Goal: Information Seeking & Learning: Learn about a topic

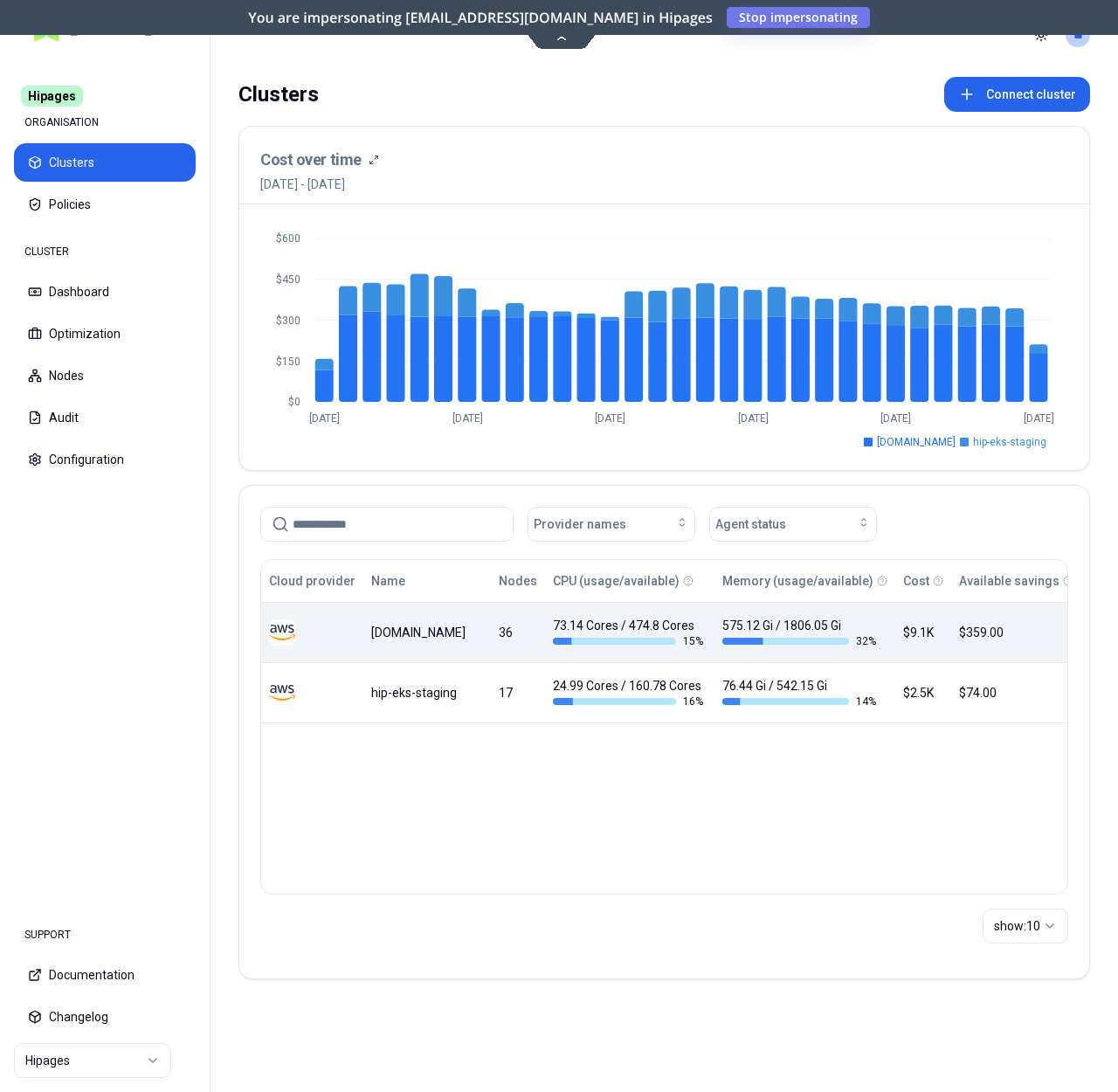
click at [411, 647] on td "[DOMAIN_NAME]" at bounding box center [427, 632] width 127 height 61
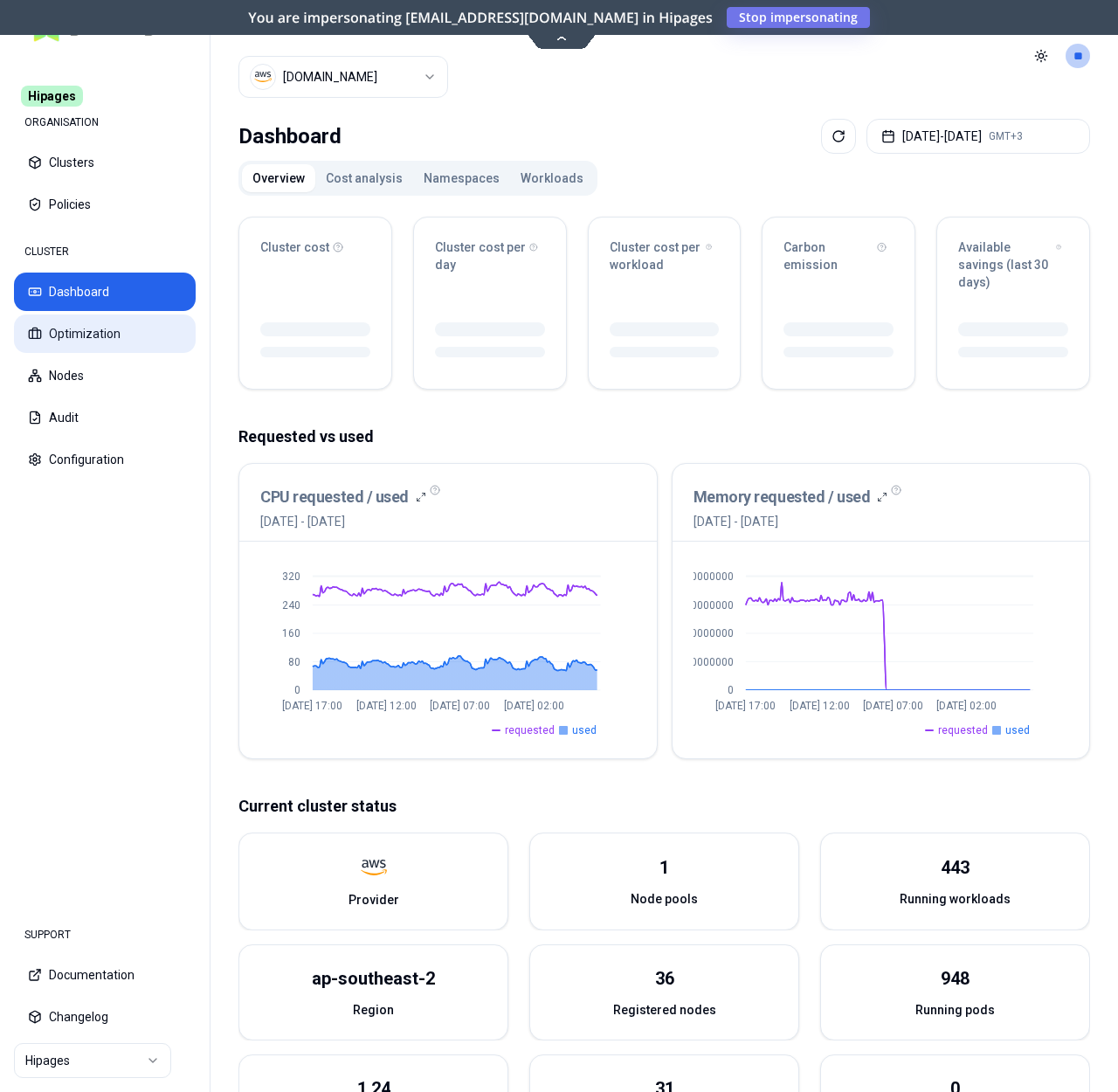
click at [131, 342] on button "Optimization" at bounding box center [105, 334] width 182 height 38
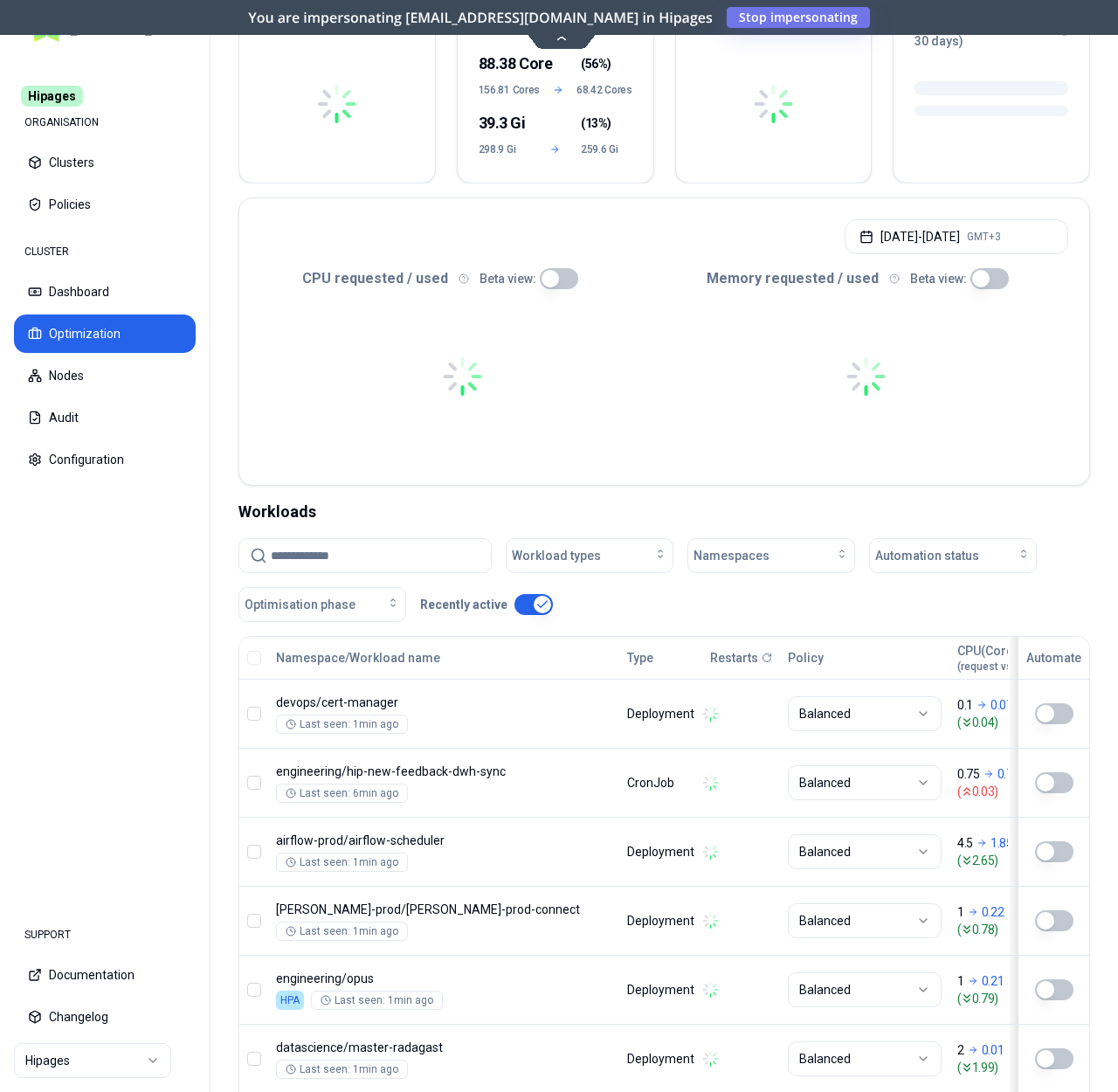
scroll to position [255, 0]
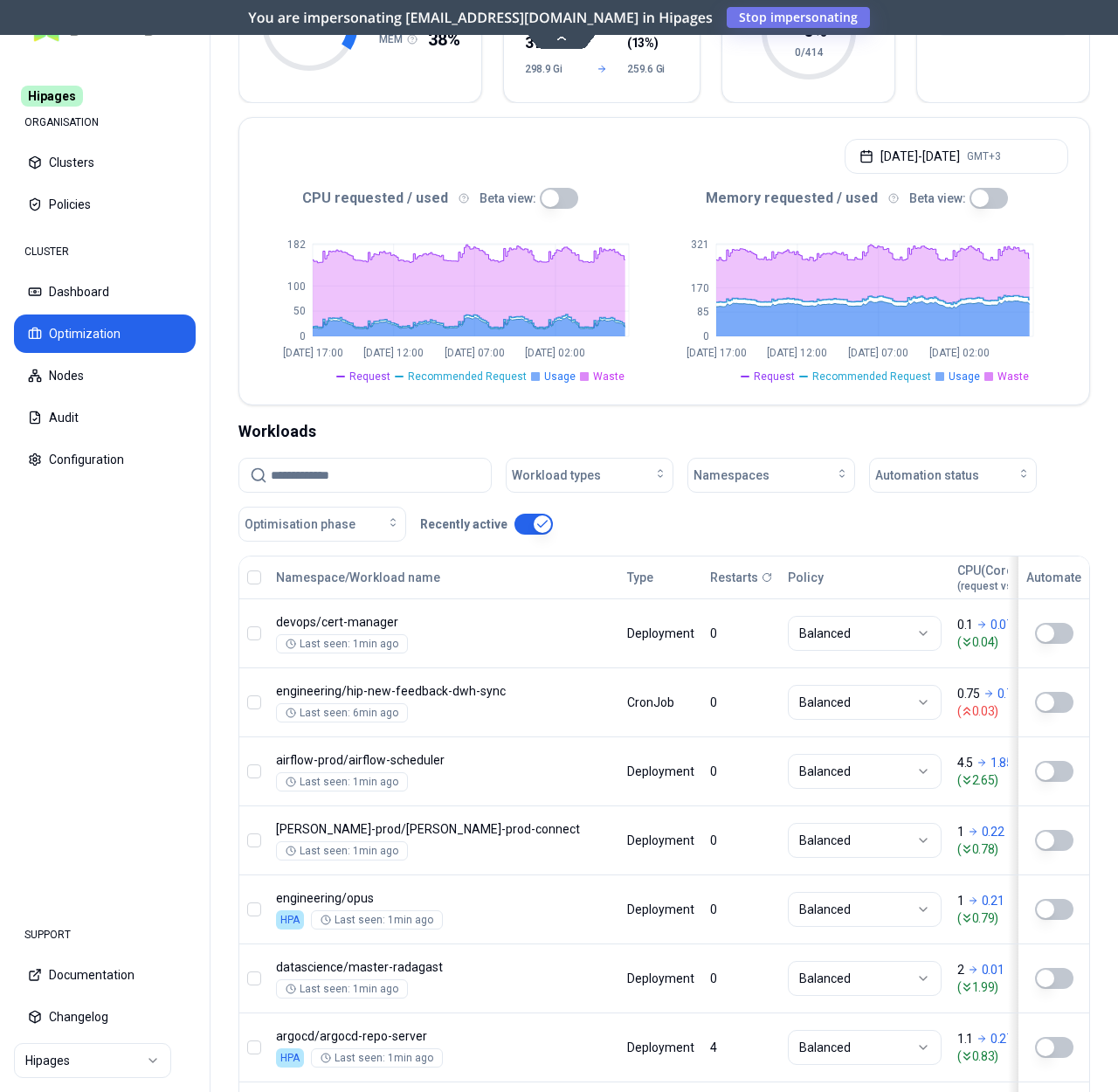
click at [339, 472] on input at bounding box center [376, 476] width 209 height 33
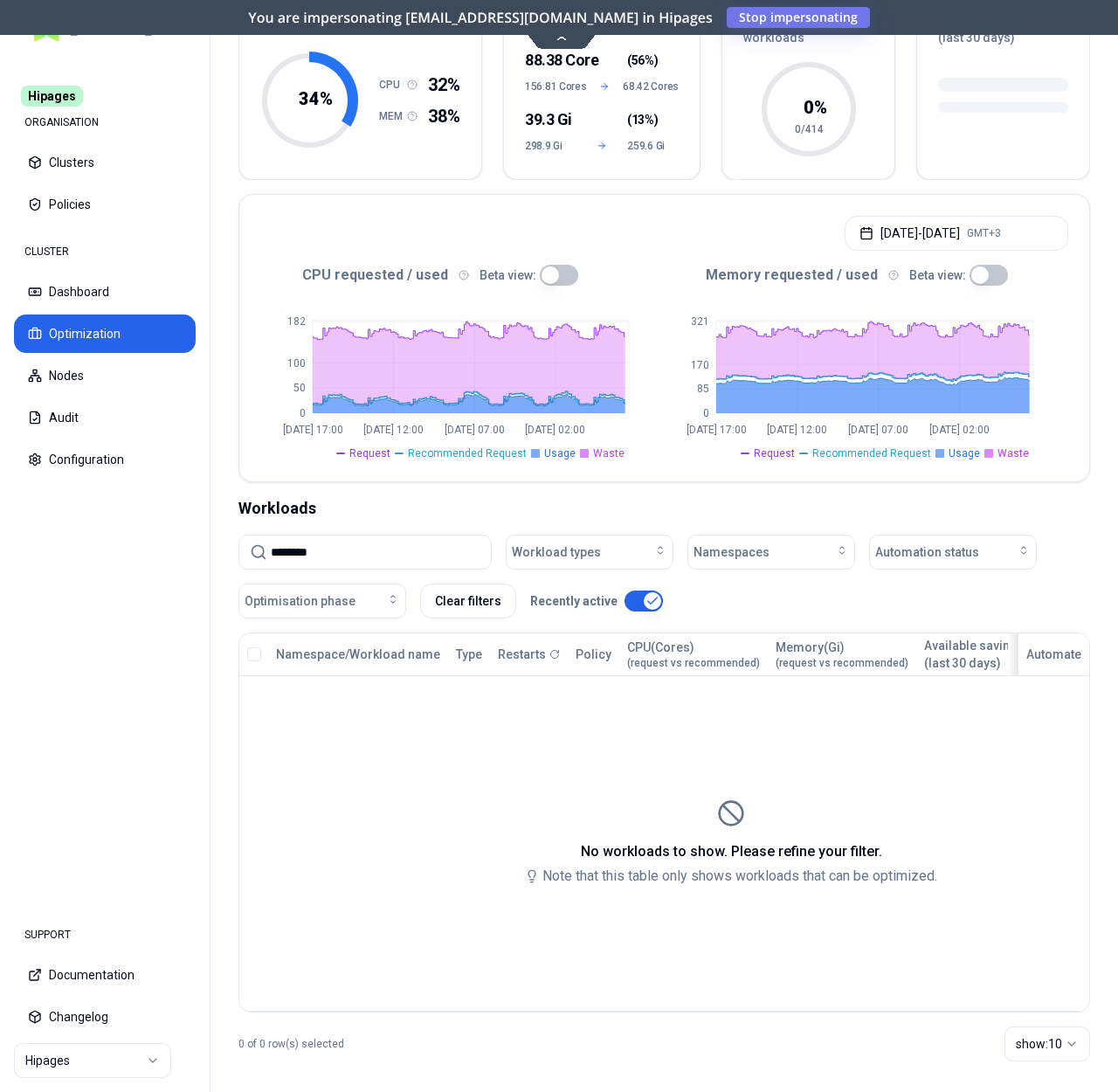
scroll to position [197, 0]
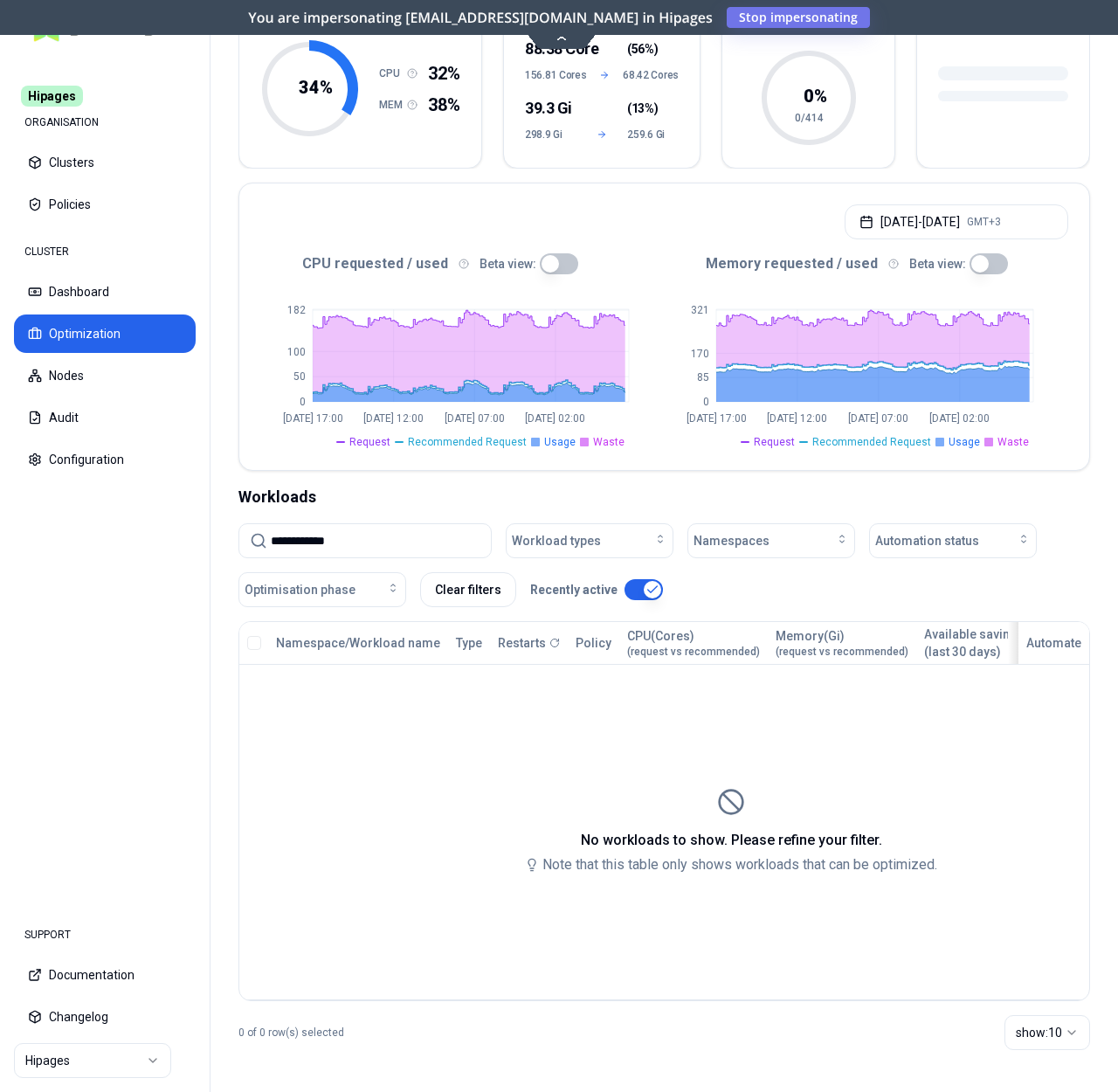
type input "**********"
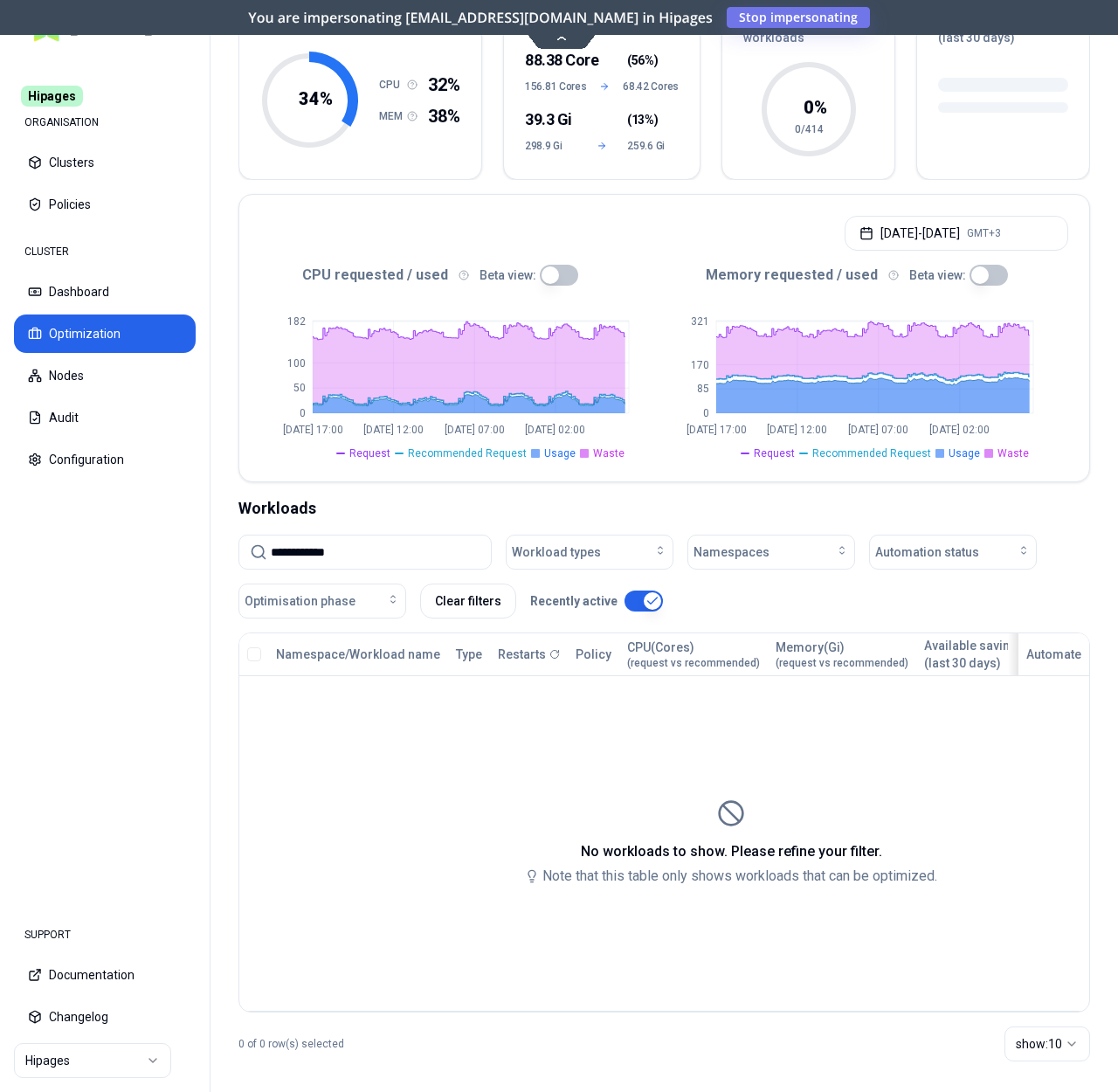
scroll to position [197, 0]
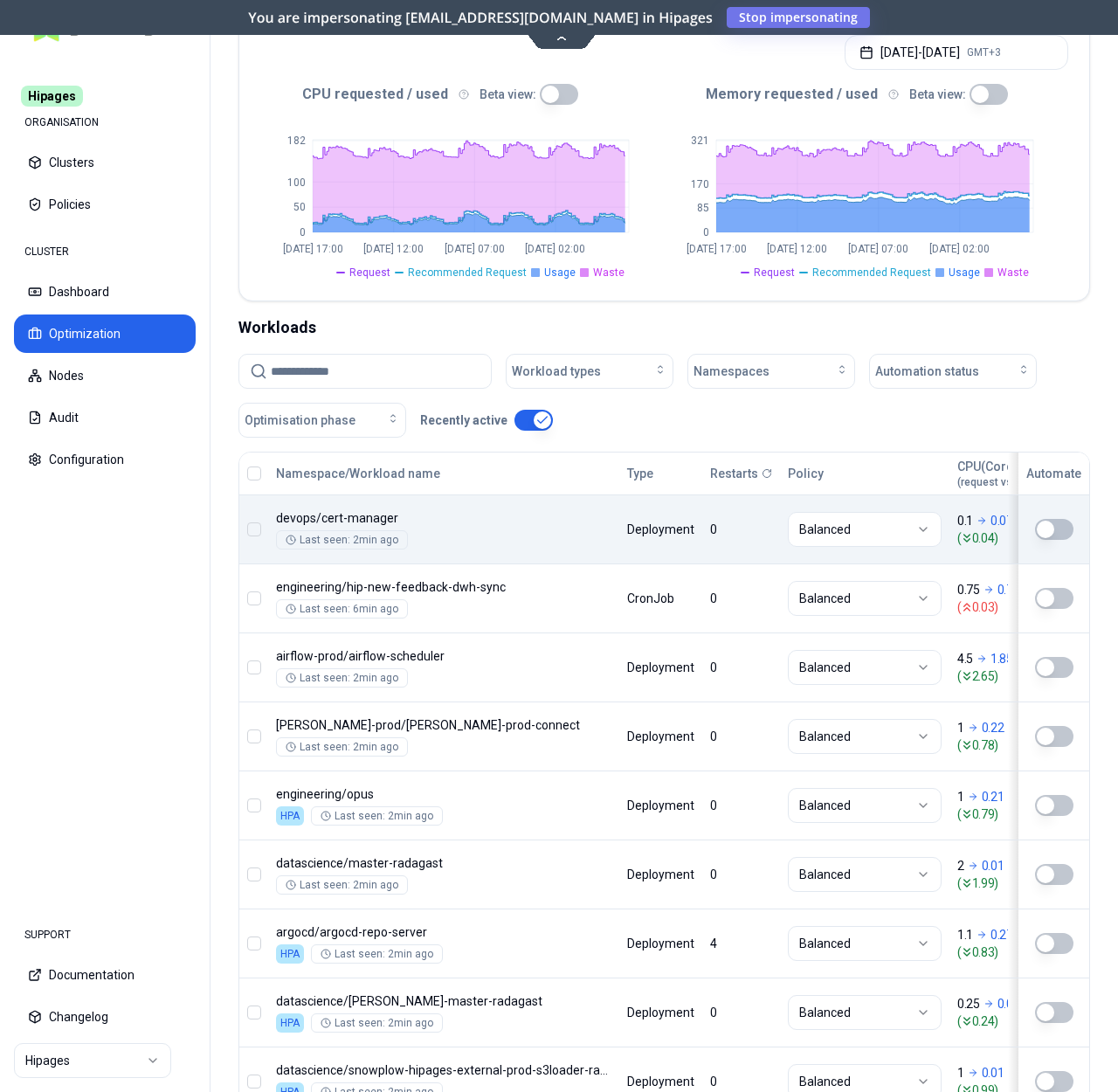
scroll to position [362, 0]
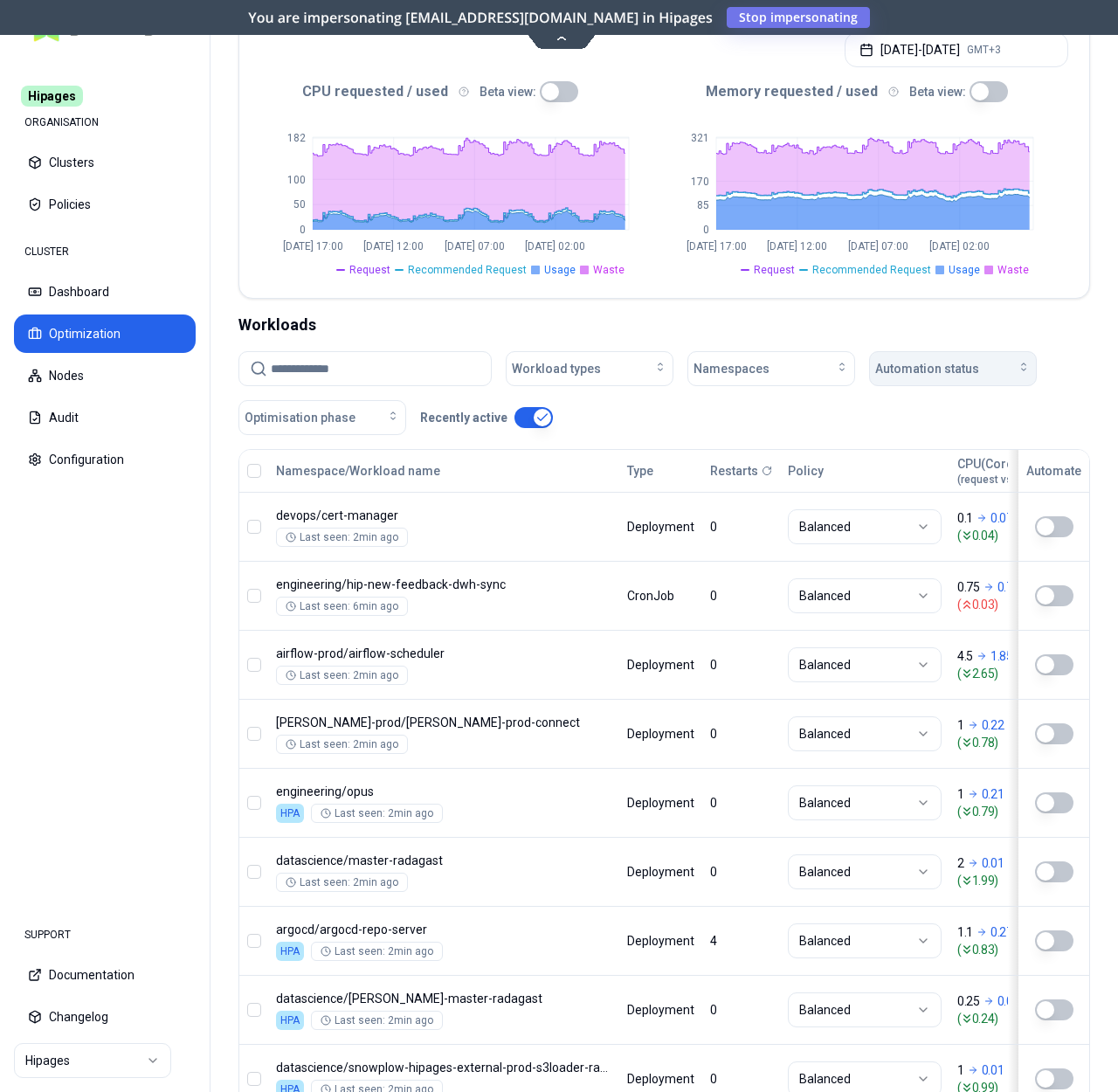
click at [960, 362] on span "Automation status" at bounding box center [927, 369] width 104 height 18
click at [935, 398] on div "on" at bounding box center [957, 402] width 166 height 28
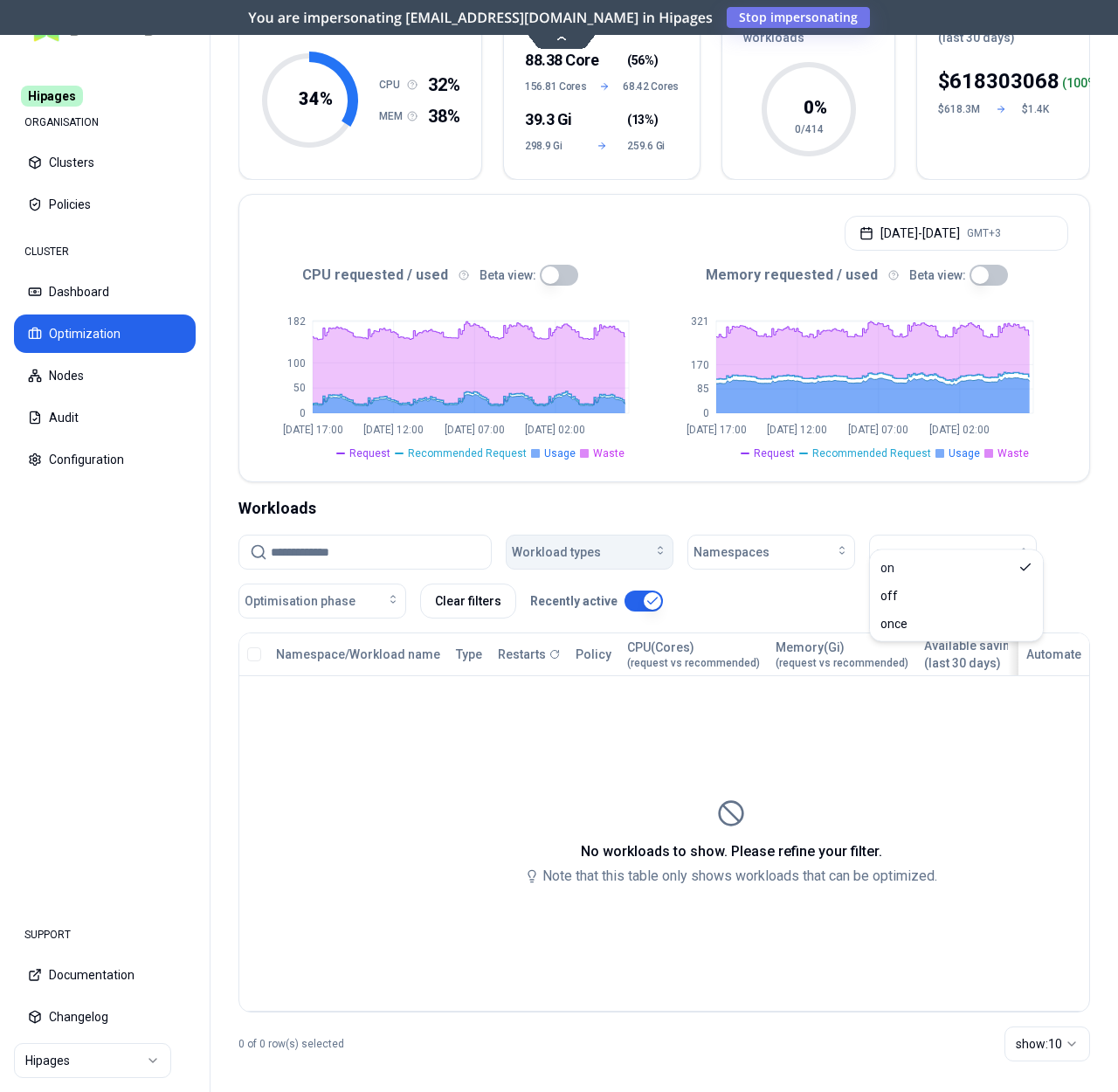
scroll to position [197, 0]
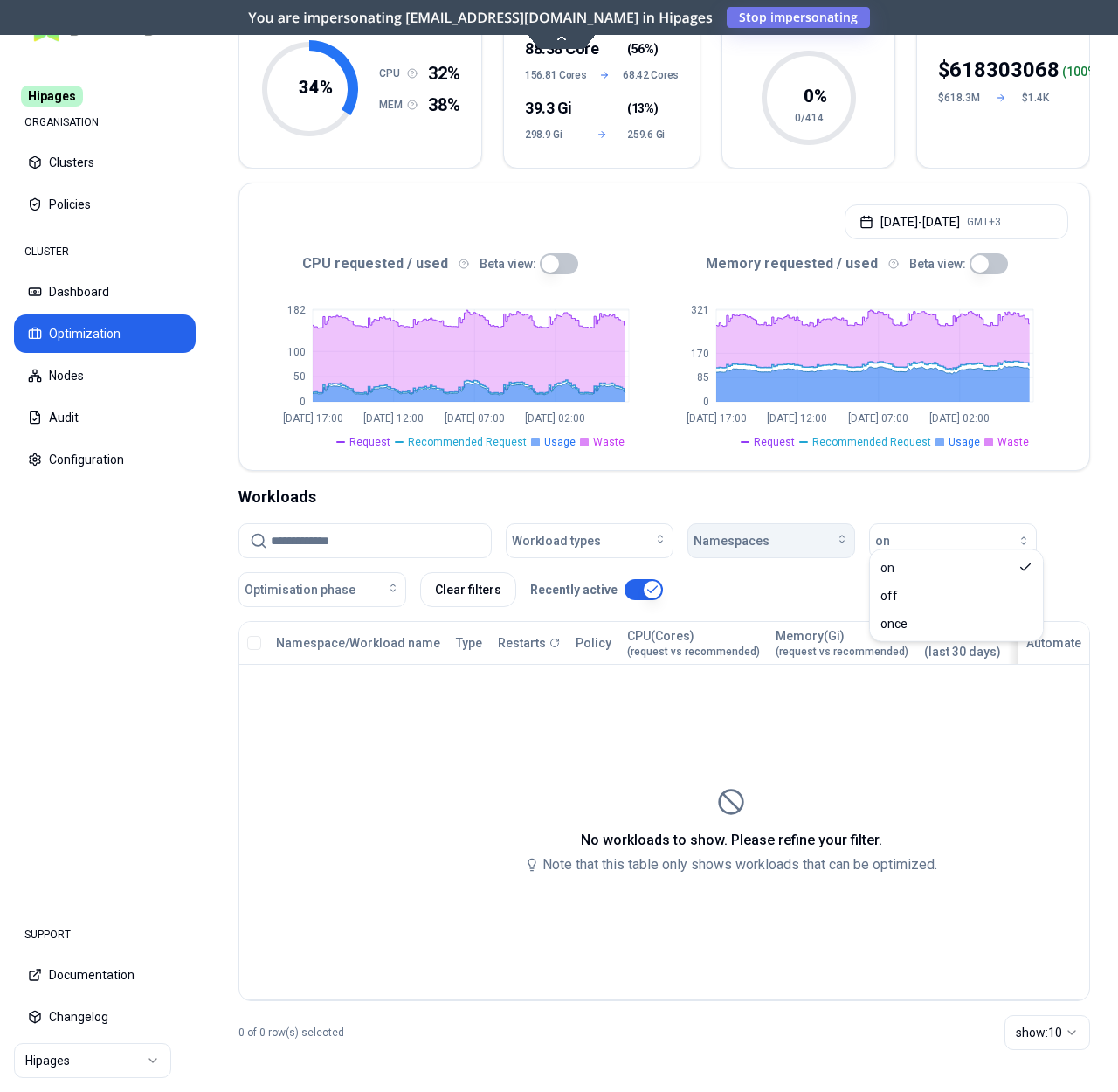
click at [836, 523] on button "Namespaces" at bounding box center [771, 541] width 167 height 35
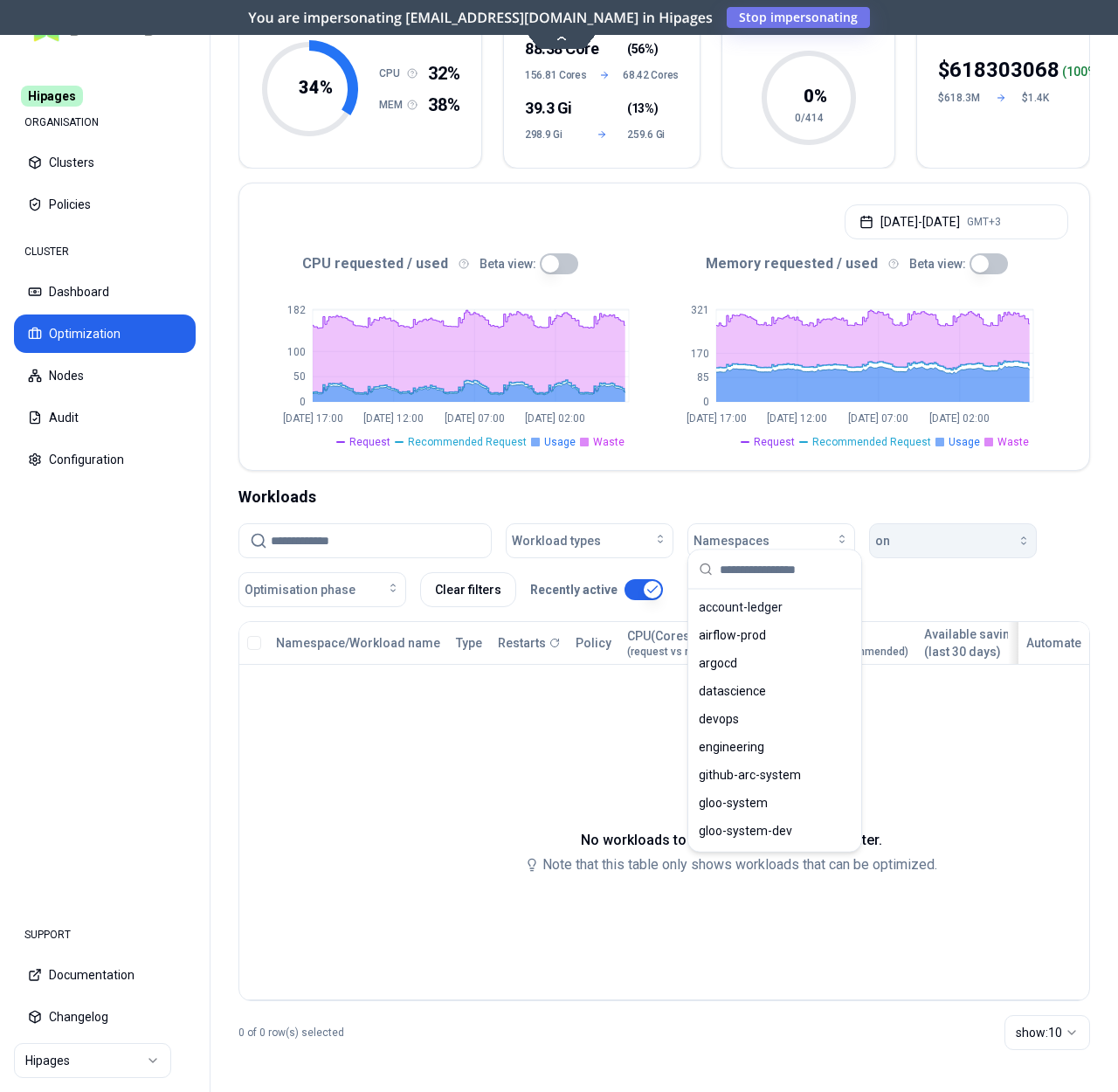
click at [923, 534] on div "button" at bounding box center [961, 541] width 141 height 14
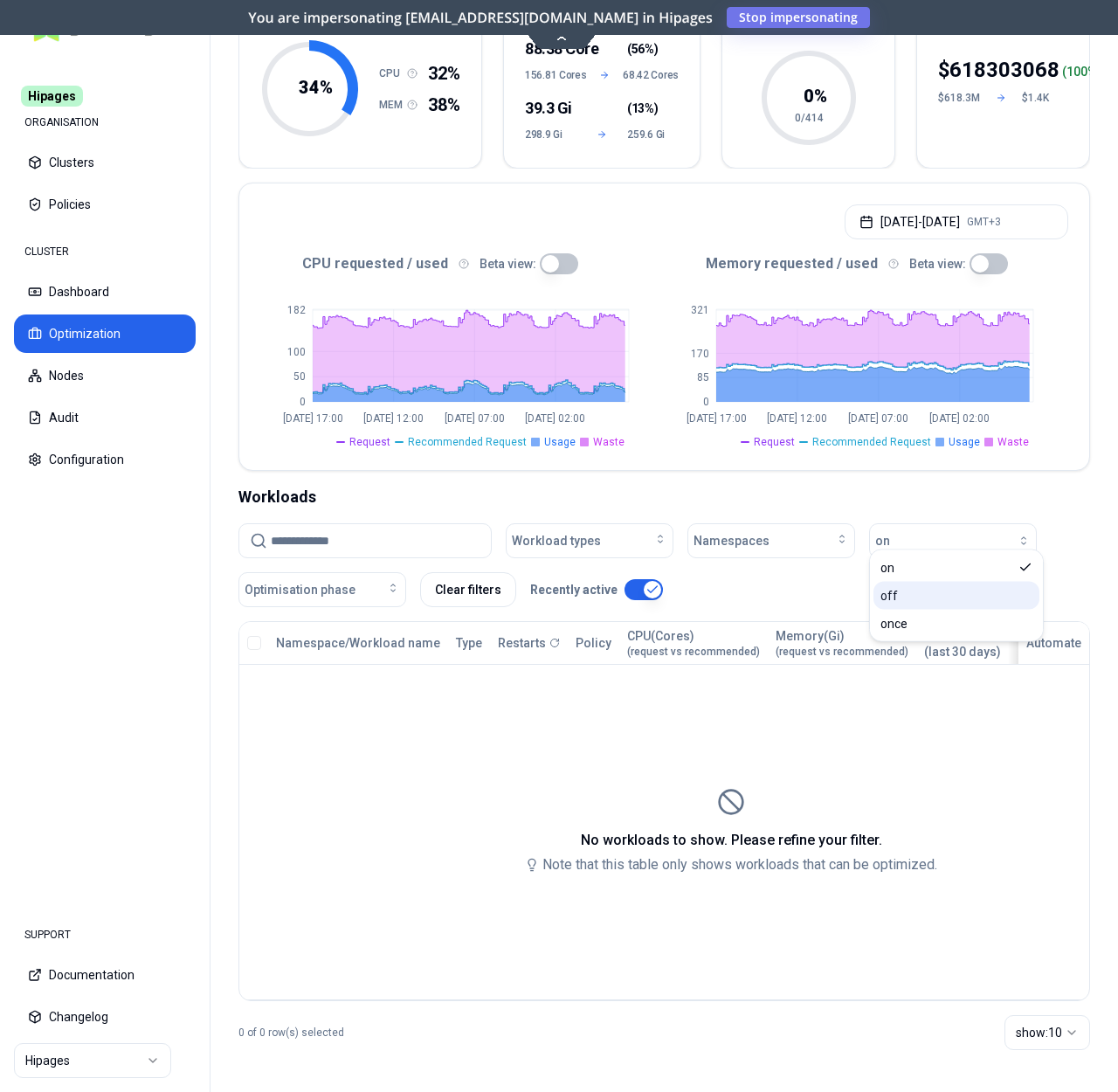
click at [903, 592] on div "off" at bounding box center [957, 596] width 166 height 28
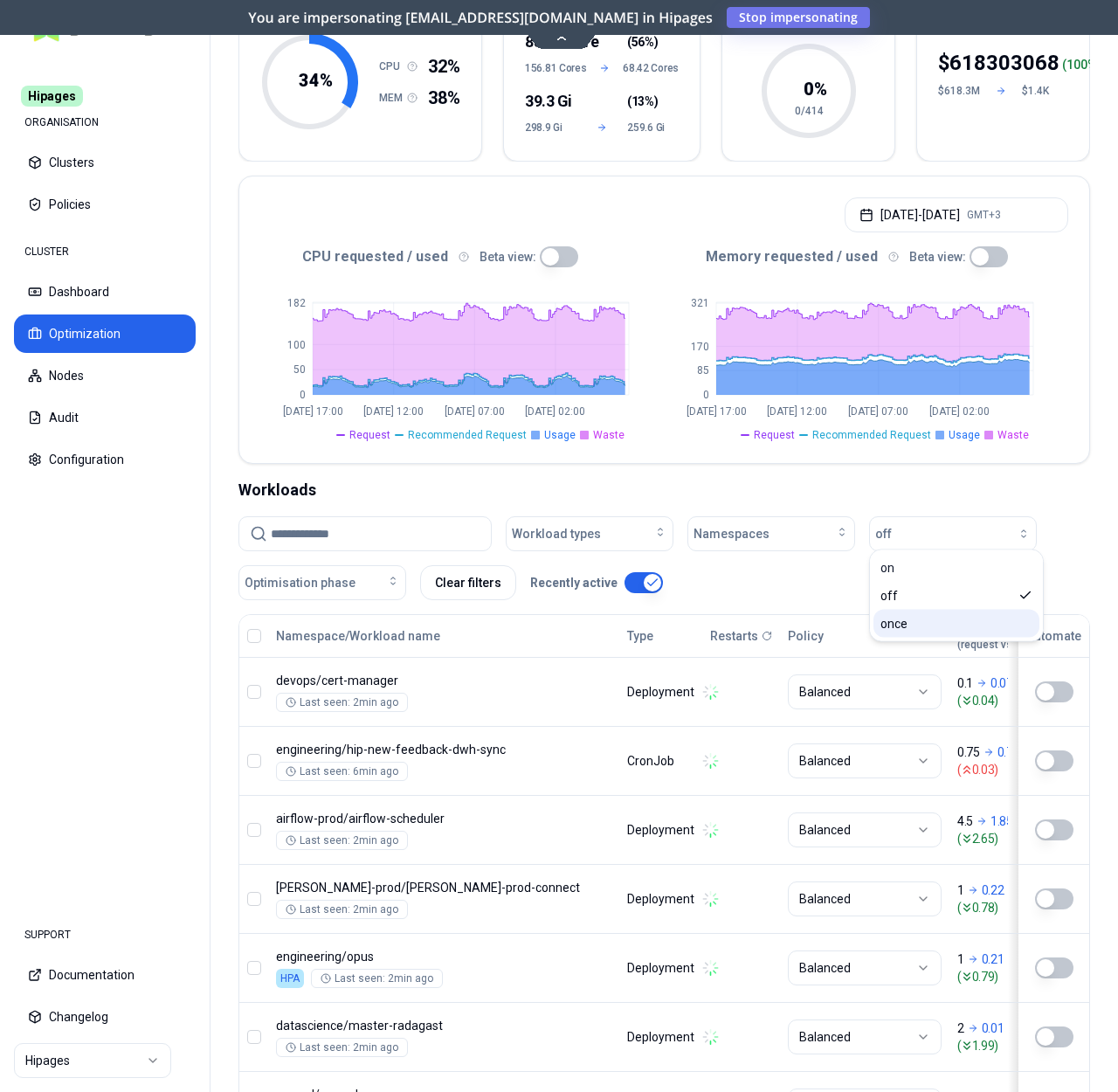
click at [903, 629] on span "once" at bounding box center [894, 624] width 27 height 18
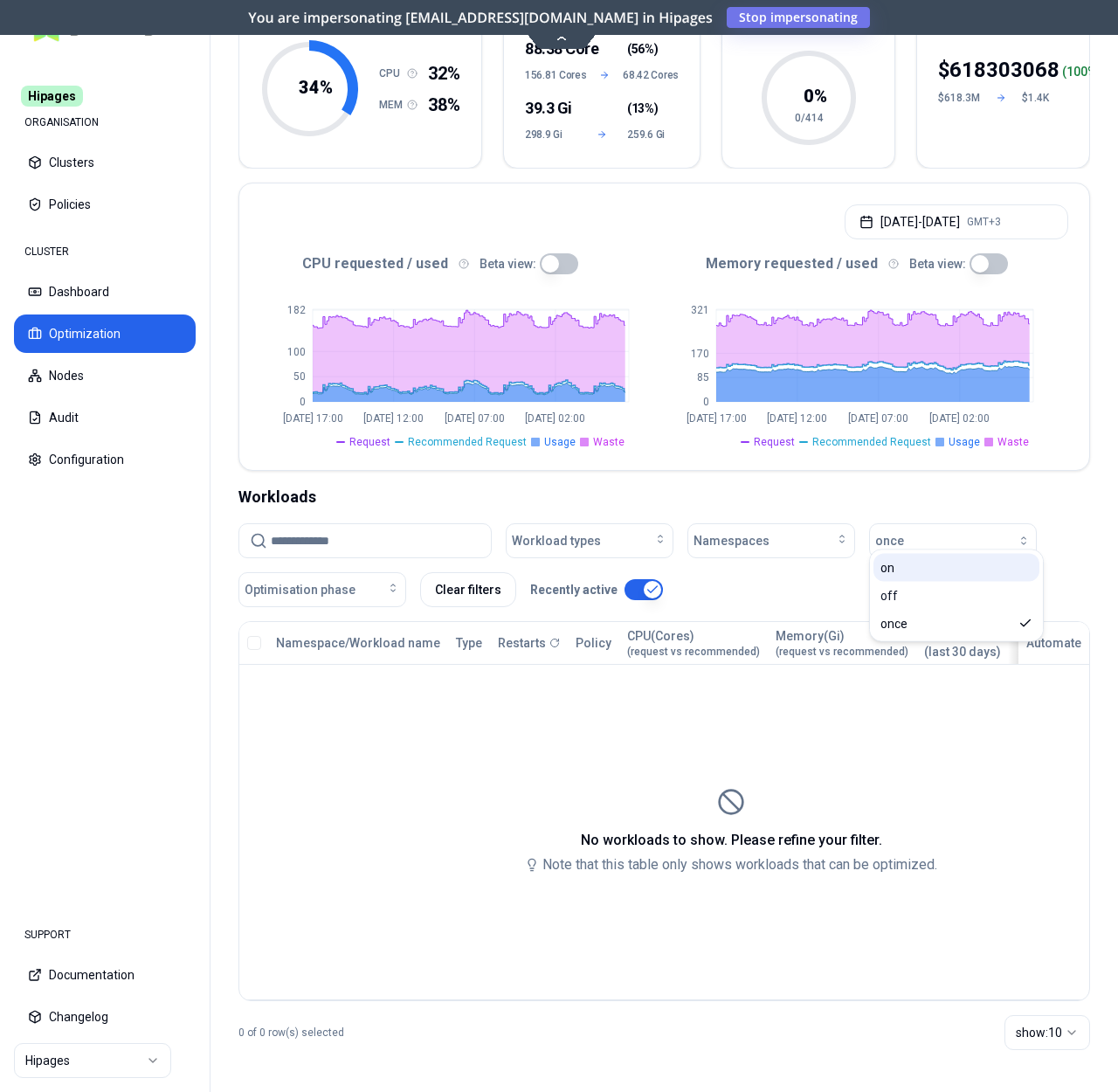
click at [911, 591] on div "off" at bounding box center [957, 596] width 166 height 28
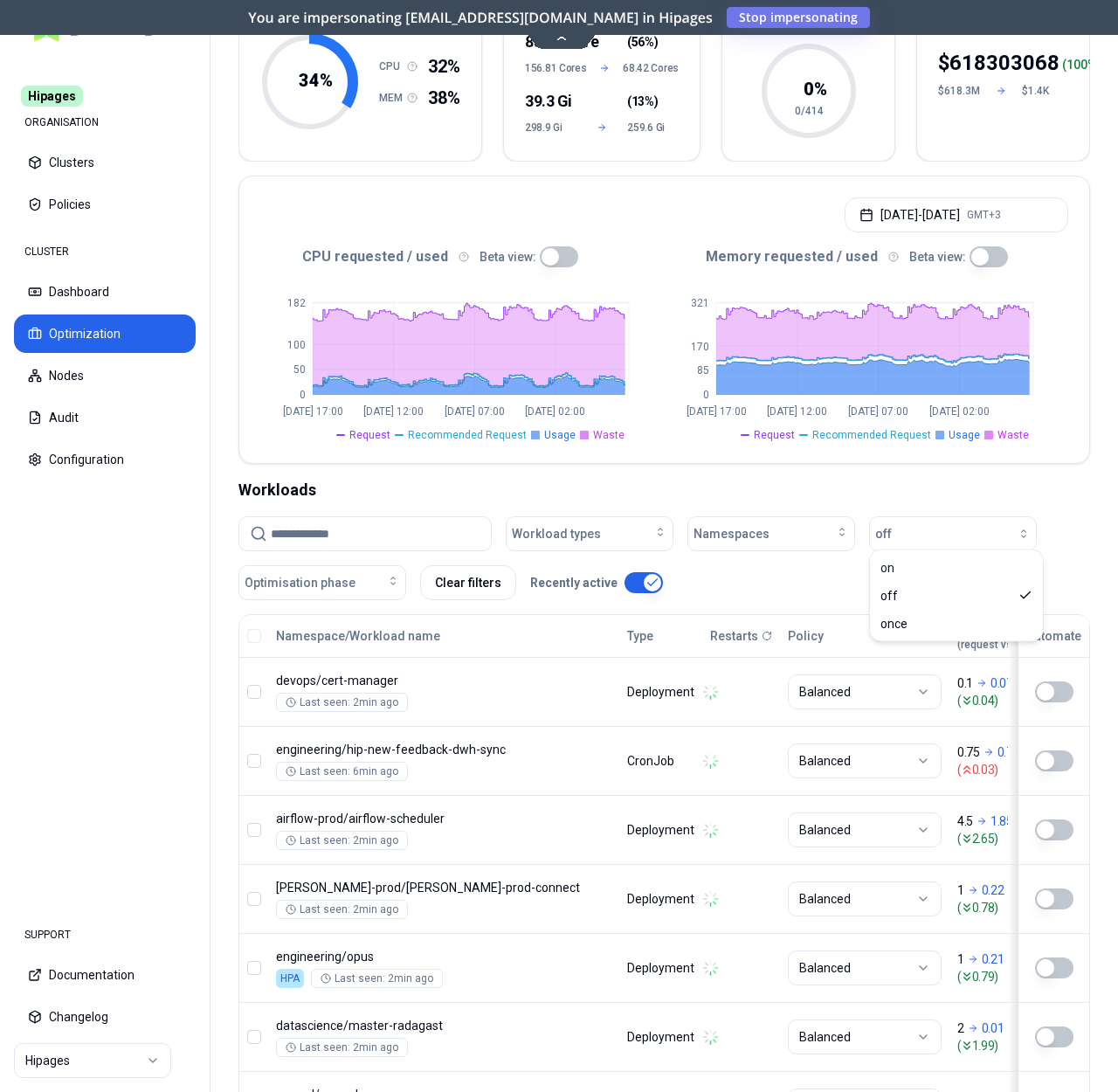
click at [617, 478] on div "Workloads" at bounding box center [664, 490] width 852 height 24
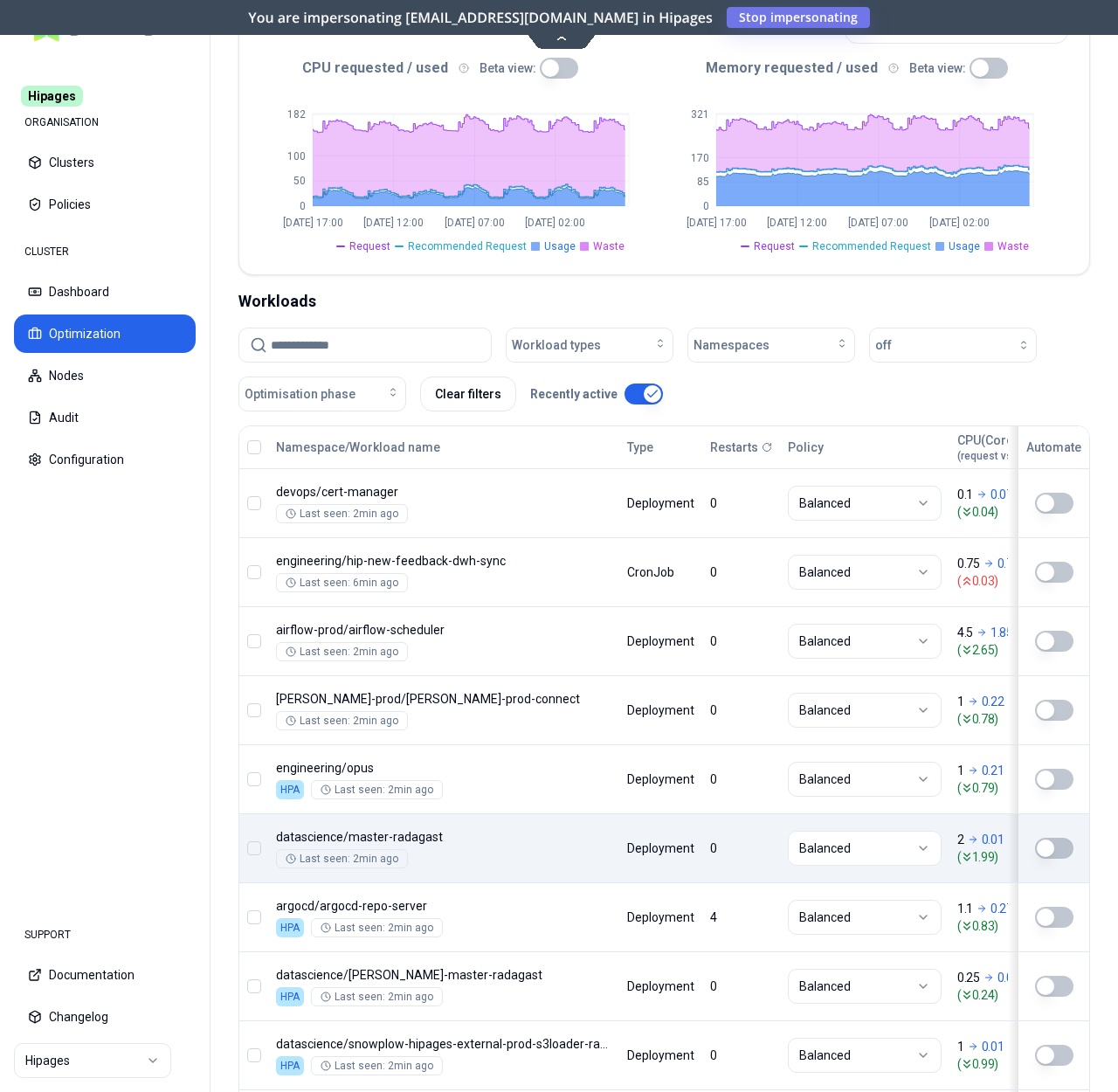
scroll to position [552, 0]
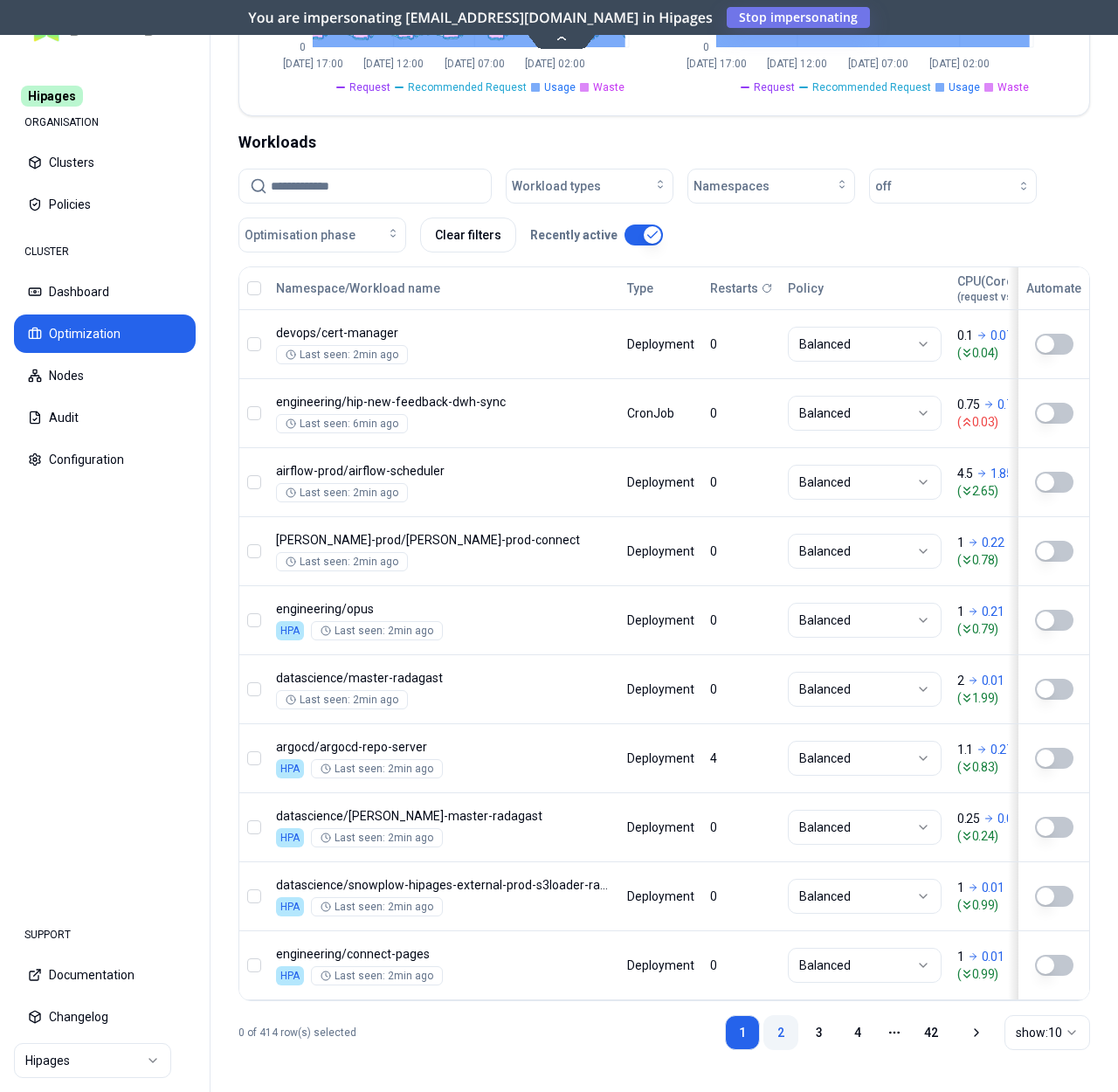
click at [778, 1025] on link "2" at bounding box center [782, 1033] width 35 height 35
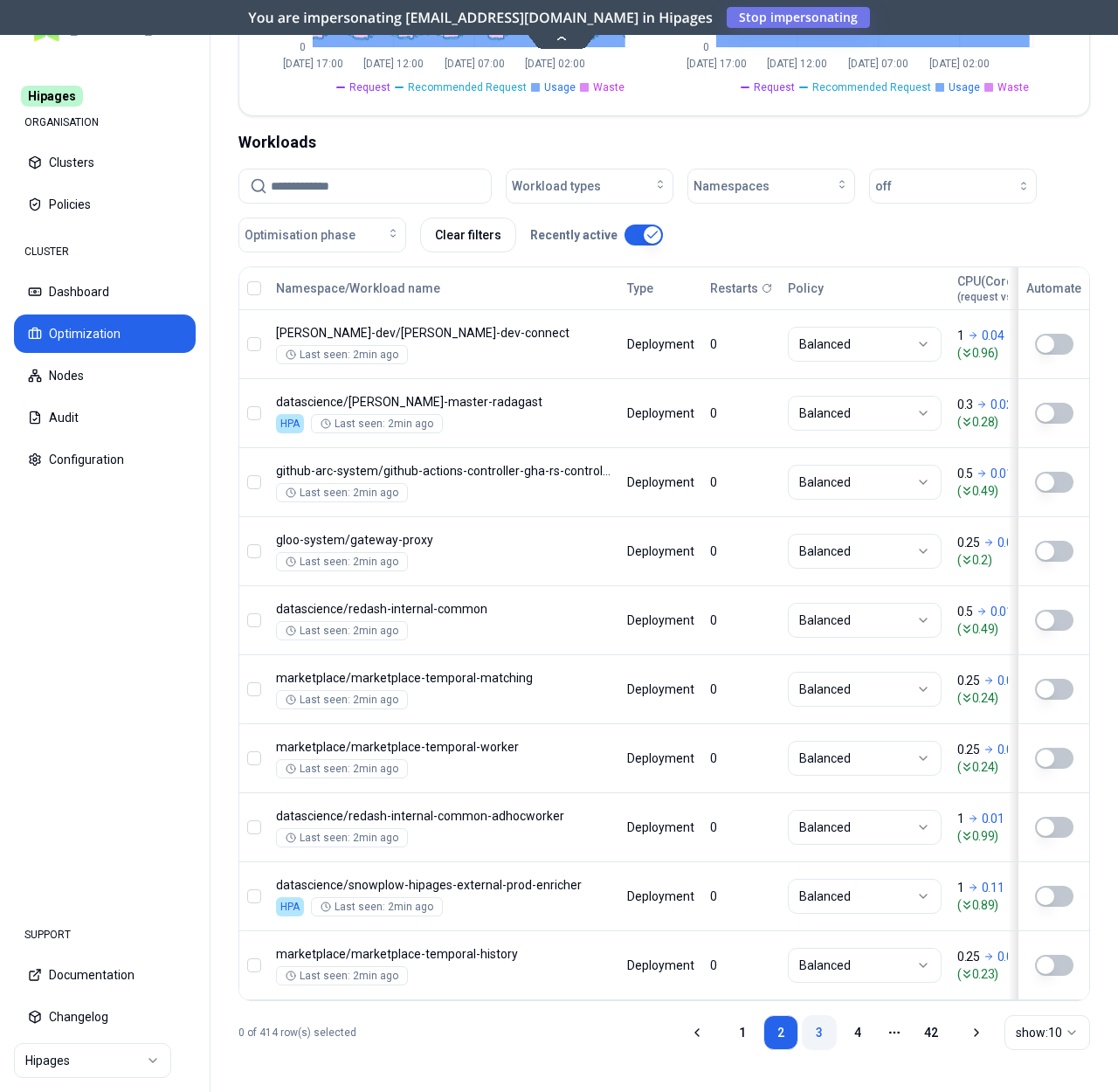
click at [811, 1038] on link "3" at bounding box center [820, 1033] width 35 height 35
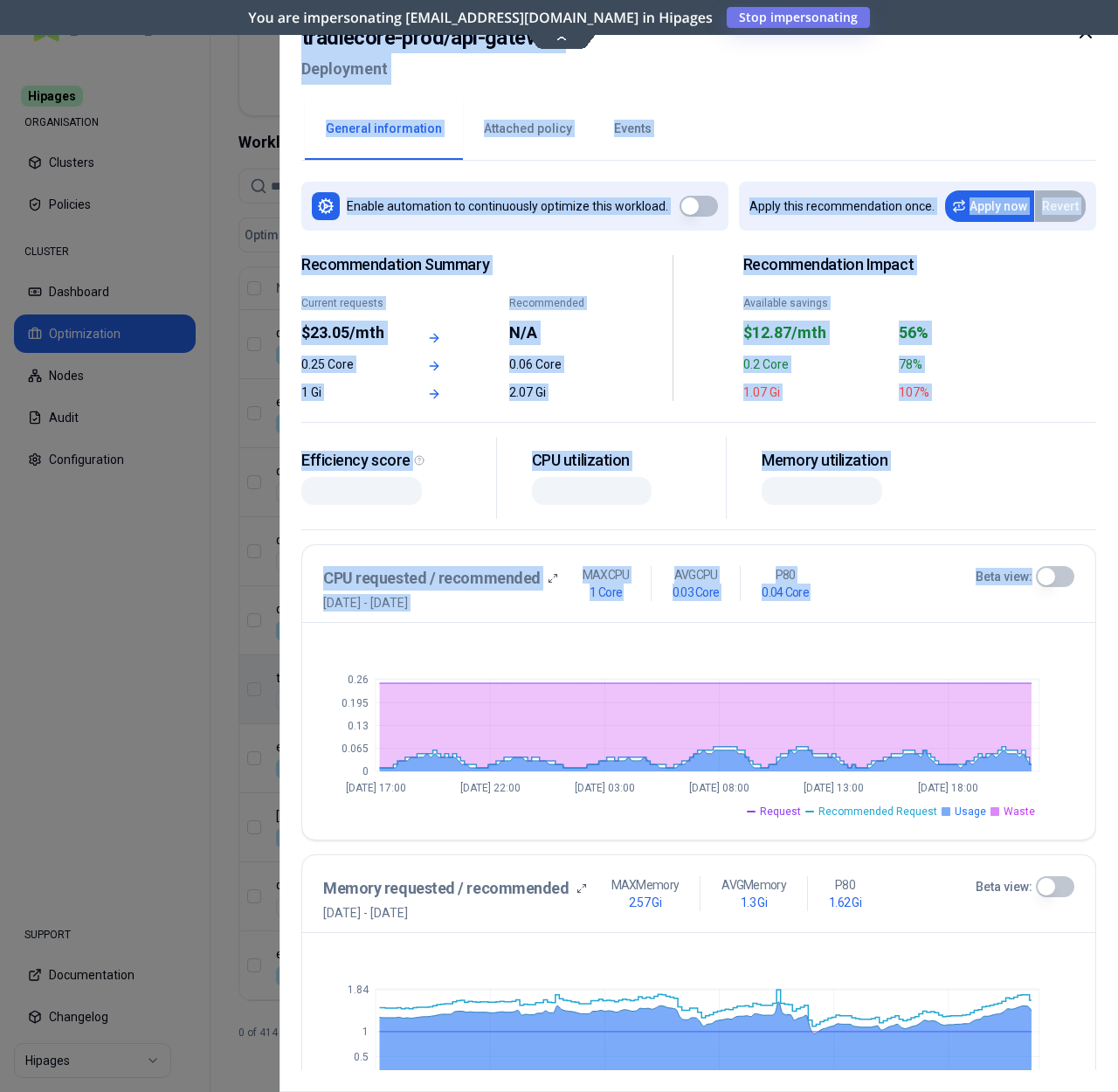
click at [486, 66] on h2 "Deployment" at bounding box center [431, 68] width 260 height 31
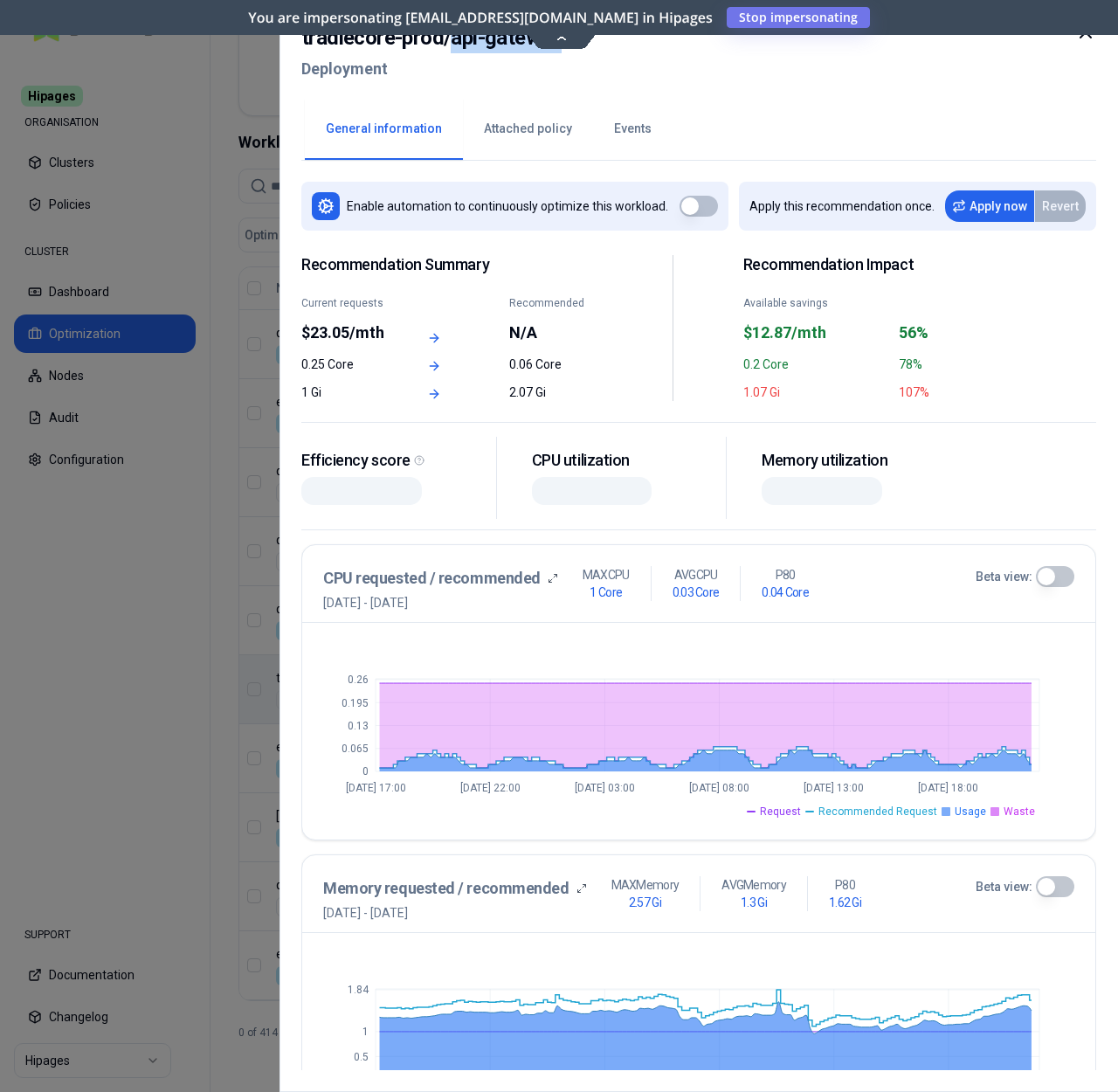
drag, startPoint x: 452, startPoint y: 43, endPoint x: 622, endPoint y: 47, distance: 170.0
click at [622, 46] on div "tradiecore-prod / api-gateway Deployment" at bounding box center [698, 58] width 795 height 73
copy h2 "api-gateway"
